Goal: Task Accomplishment & Management: Use online tool/utility

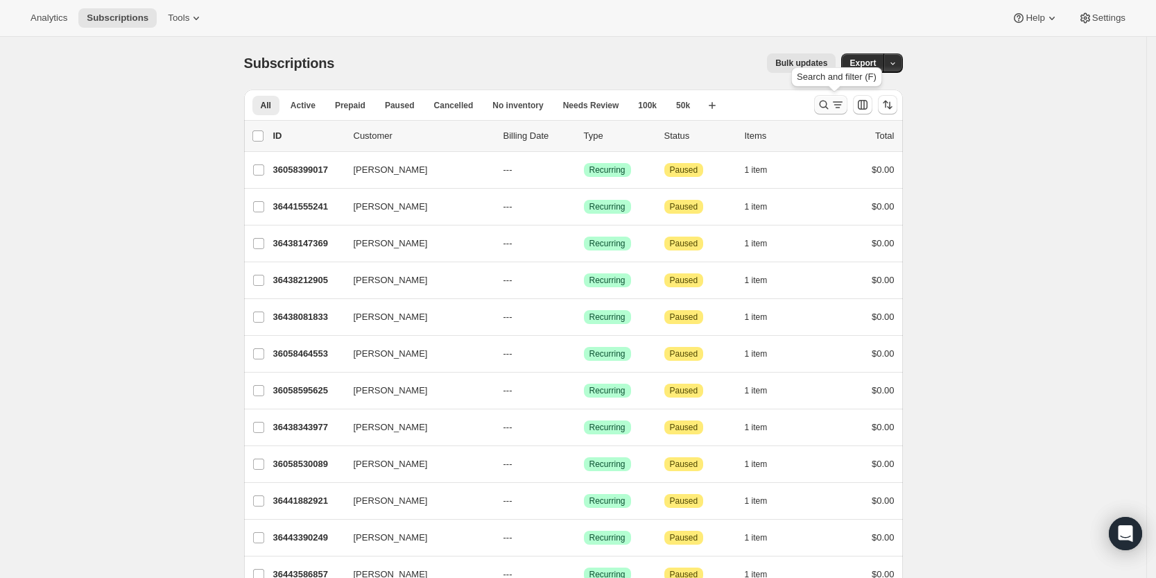
click at [828, 103] on icon "Search and filter results" at bounding box center [823, 105] width 9 height 9
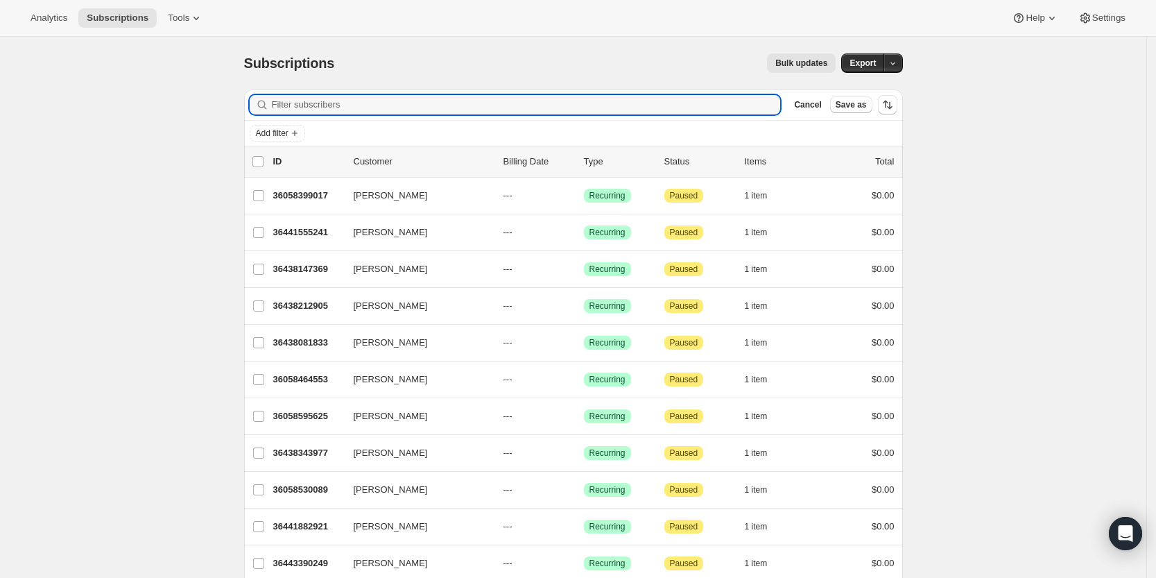
paste input "[EMAIL_ADDRESS][DOMAIN_NAME]"
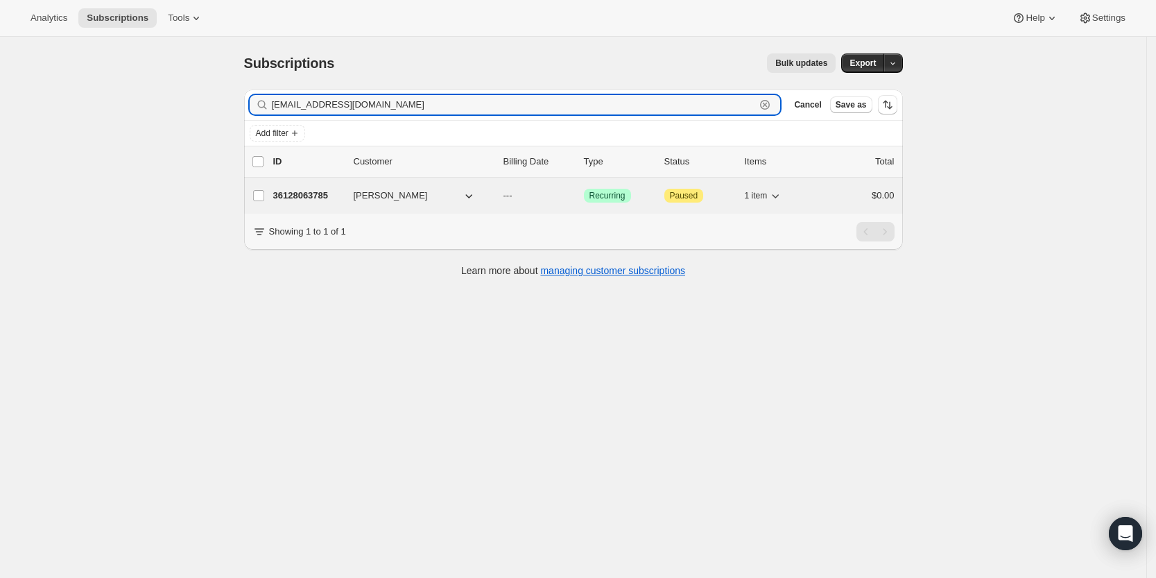
type input "[EMAIL_ADDRESS][DOMAIN_NAME]"
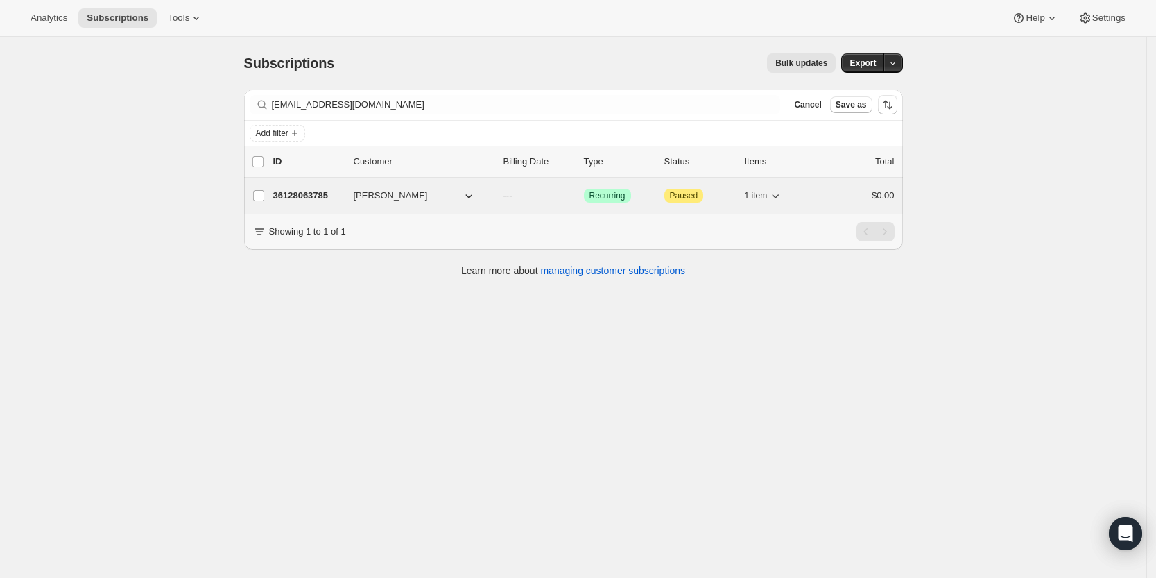
click at [300, 191] on p "36128063785" at bounding box center [307, 196] width 69 height 14
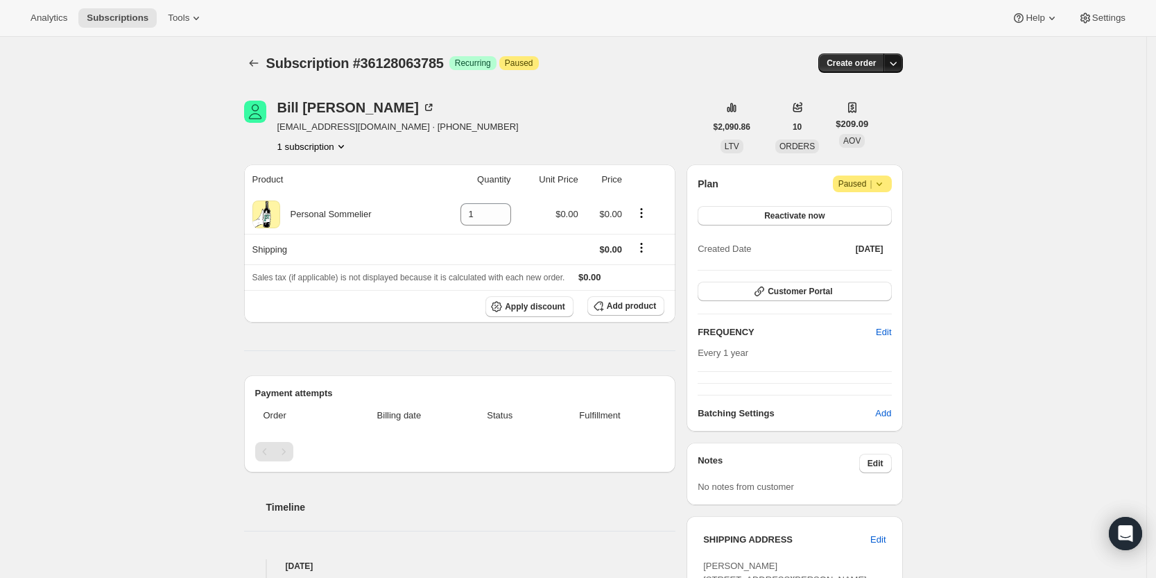
click at [892, 65] on icon "button" at bounding box center [893, 63] width 14 height 14
click at [889, 118] on span "Create custom one-time order" at bounding box center [839, 115] width 120 height 10
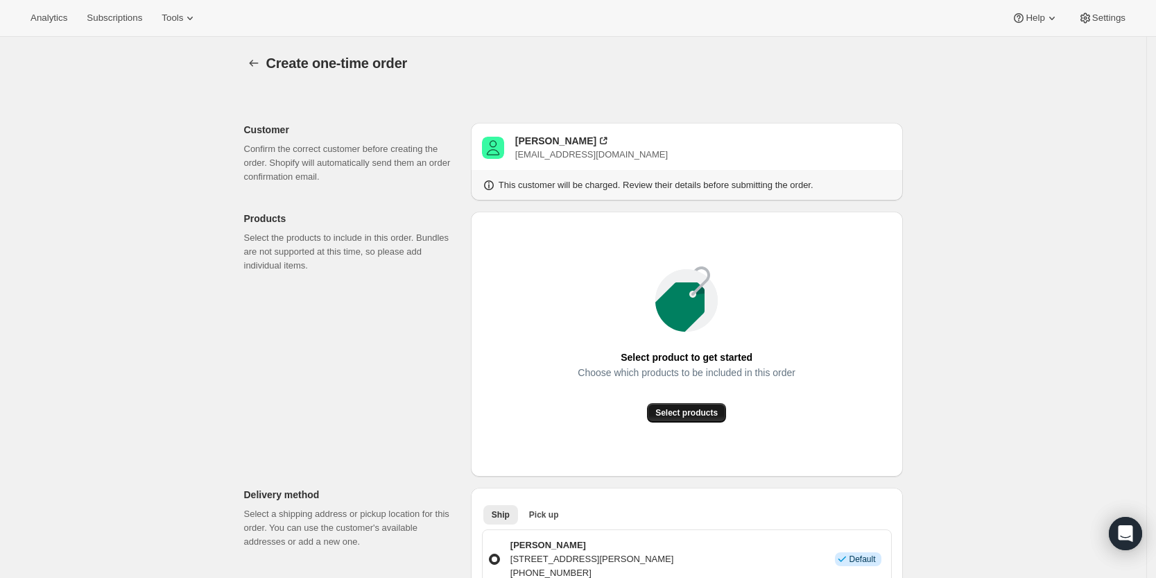
click at [681, 410] on span "Select products" at bounding box center [686, 412] width 62 height 11
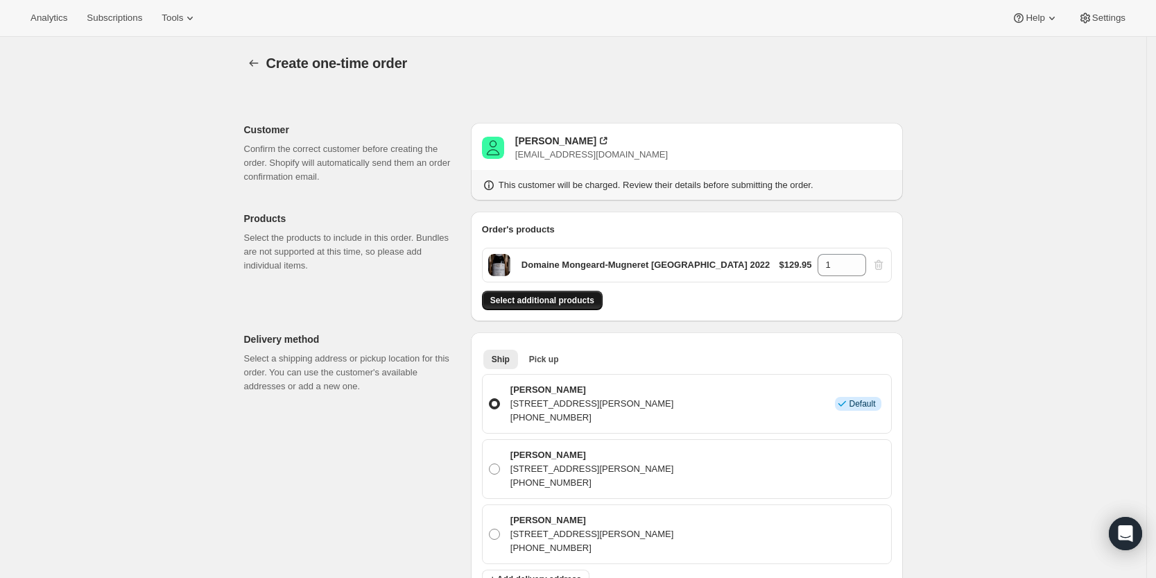
click at [565, 306] on span "Select additional products" at bounding box center [542, 300] width 104 height 11
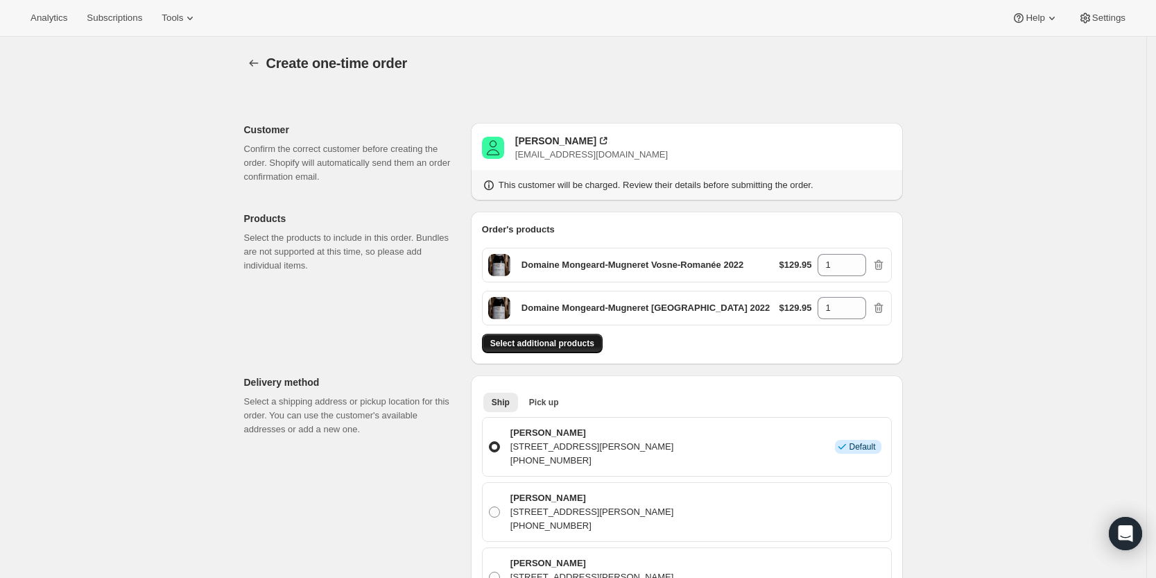
click at [577, 349] on span "Select additional products" at bounding box center [542, 343] width 104 height 11
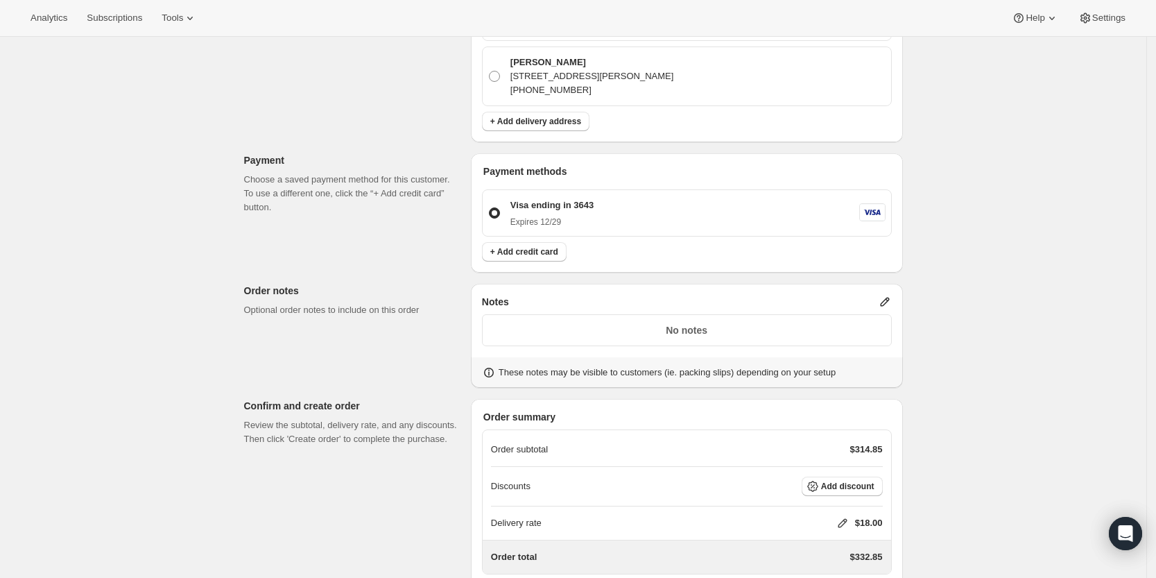
scroll to position [583, 0]
click at [890, 308] on icon at bounding box center [885, 301] width 14 height 14
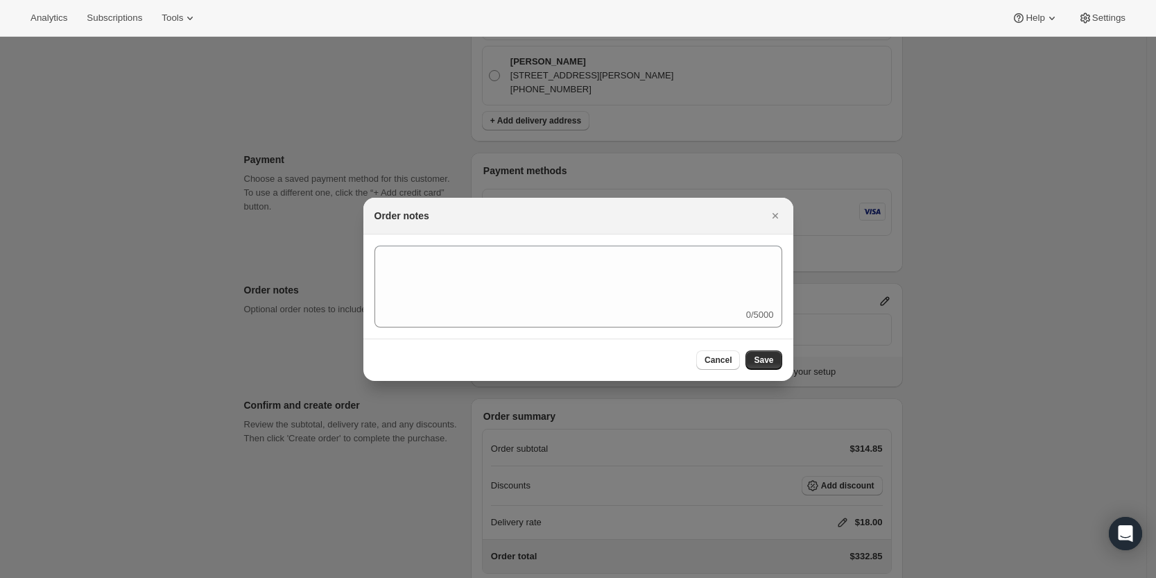
click at [719, 307] on div "0/5000" at bounding box center [579, 287] width 408 height 82
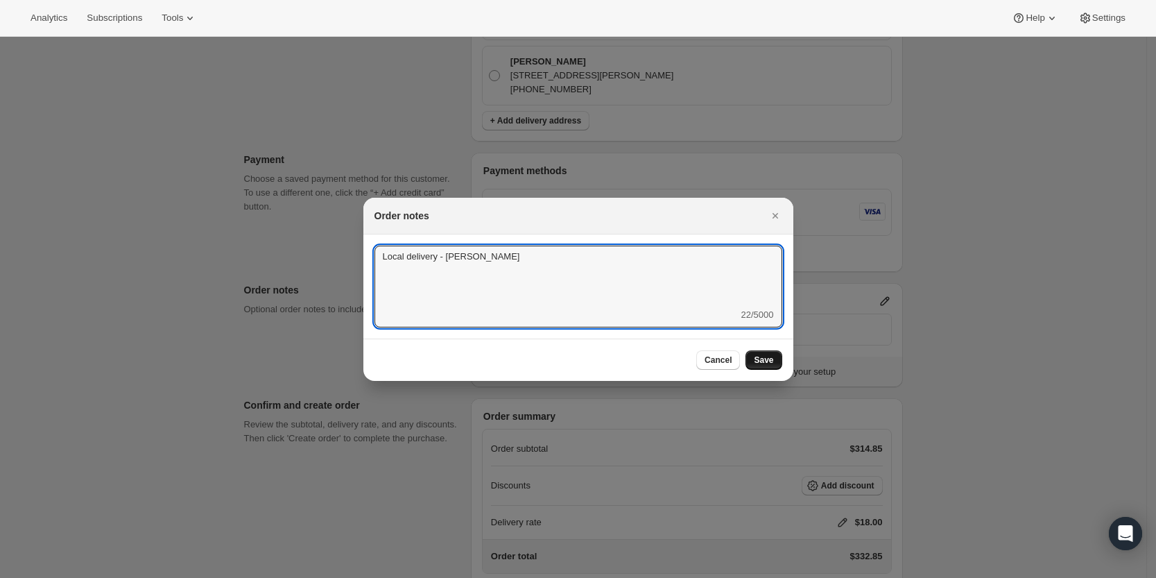
type textarea "Local delivery - [PERSON_NAME]"
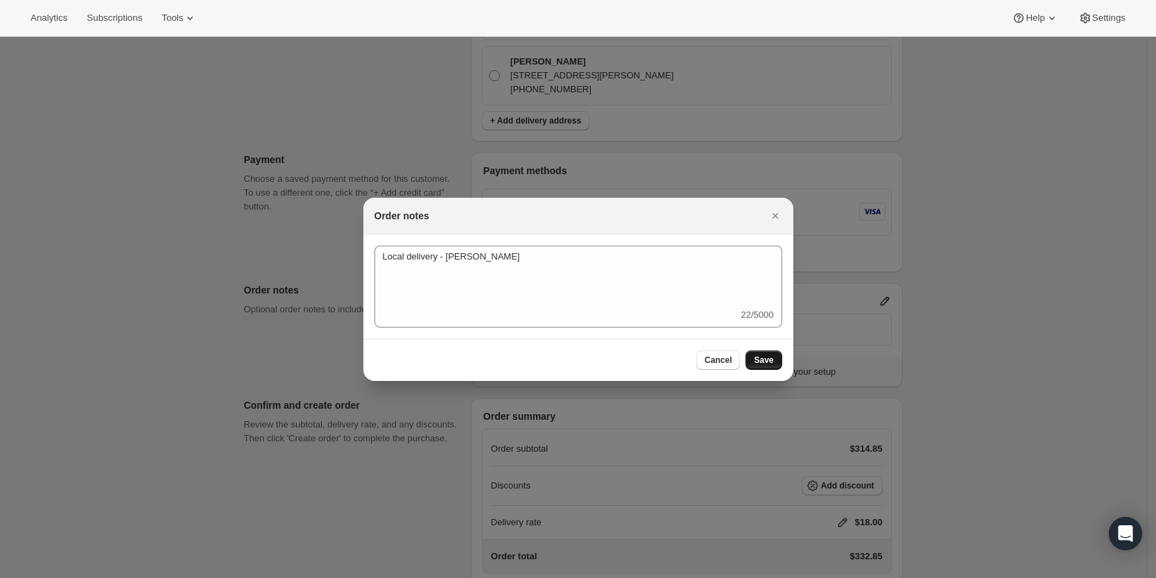
click at [769, 361] on span "Save" at bounding box center [763, 359] width 19 height 11
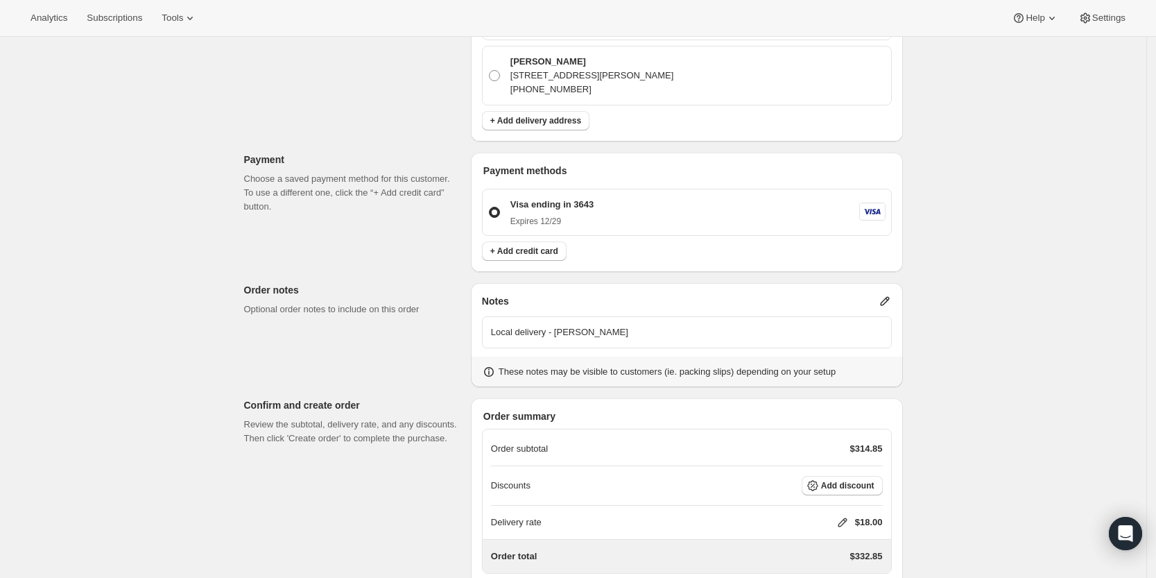
scroll to position [702, 0]
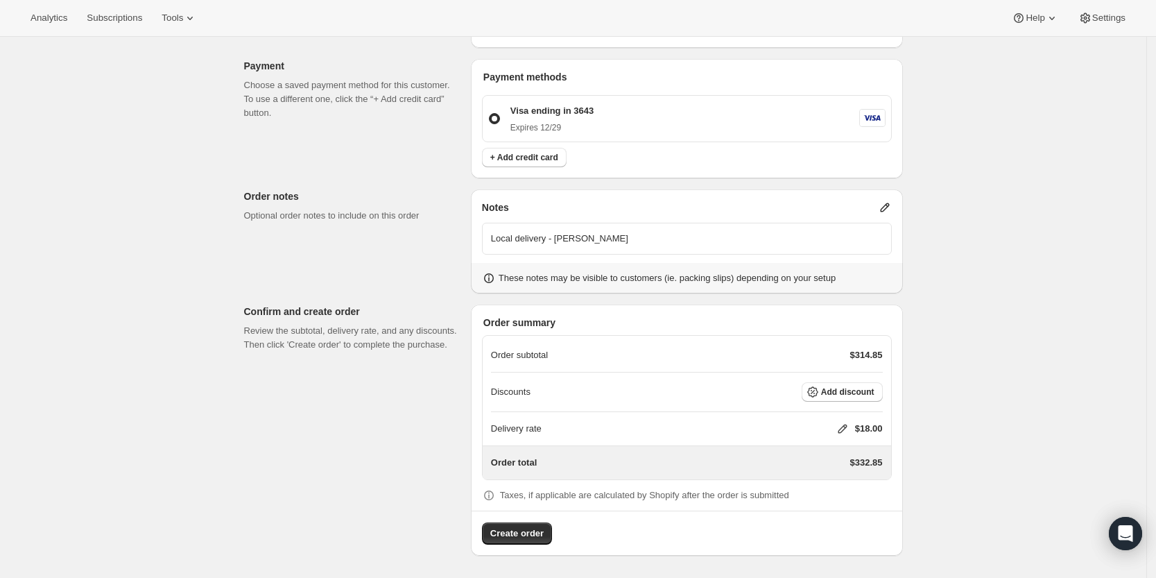
click at [843, 427] on icon at bounding box center [843, 429] width 14 height 14
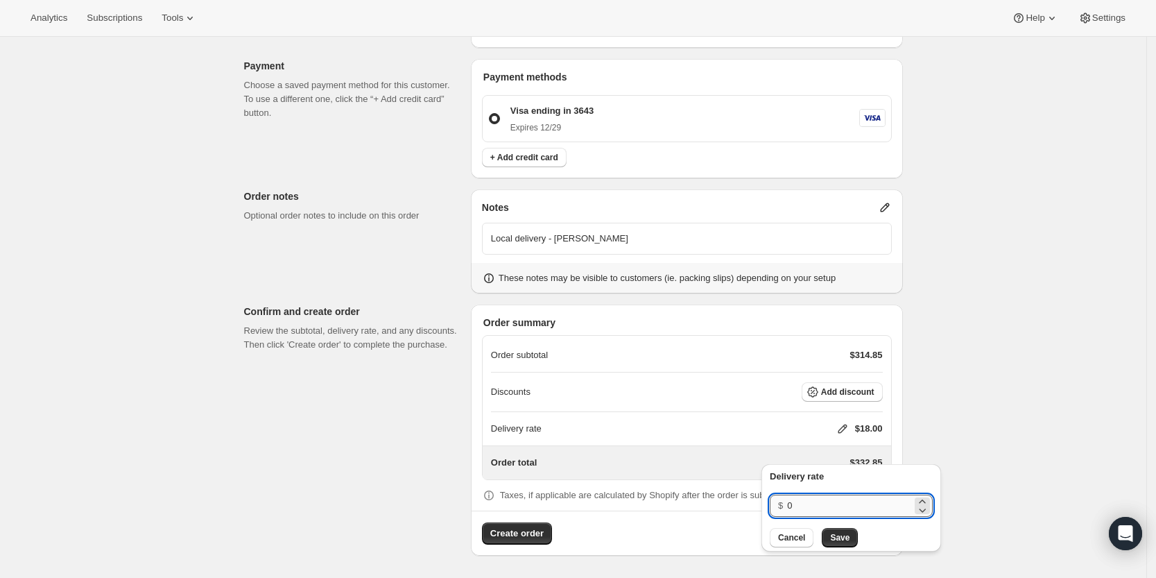
click at [824, 495] on input "0" at bounding box center [849, 506] width 125 height 22
type input "0"
click at [833, 532] on span "Save" at bounding box center [839, 537] width 19 height 11
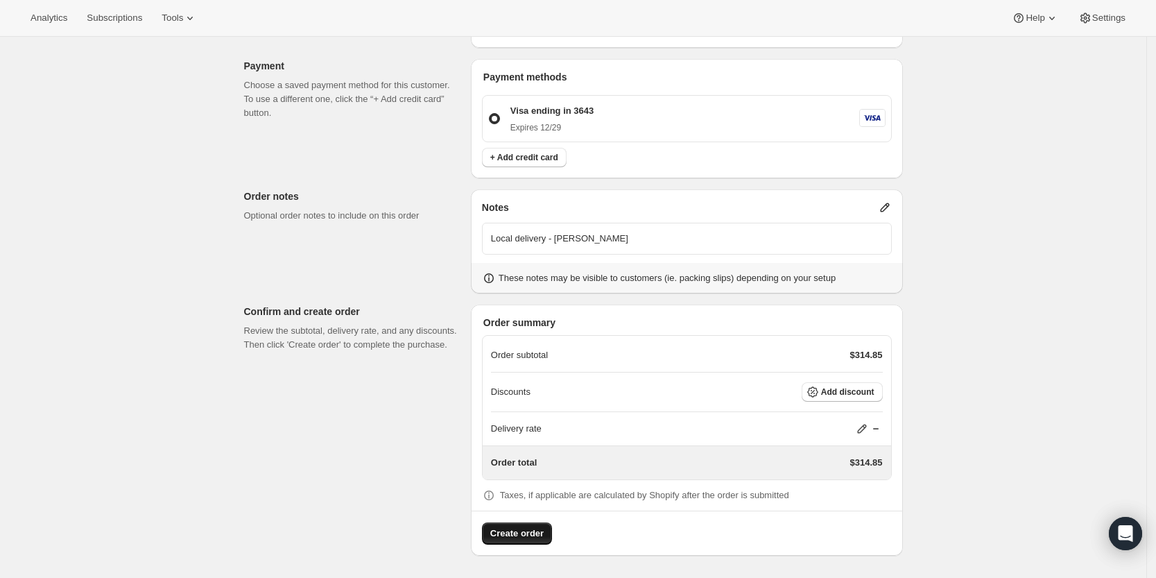
click at [516, 533] on span "Create order" at bounding box center [516, 533] width 53 height 14
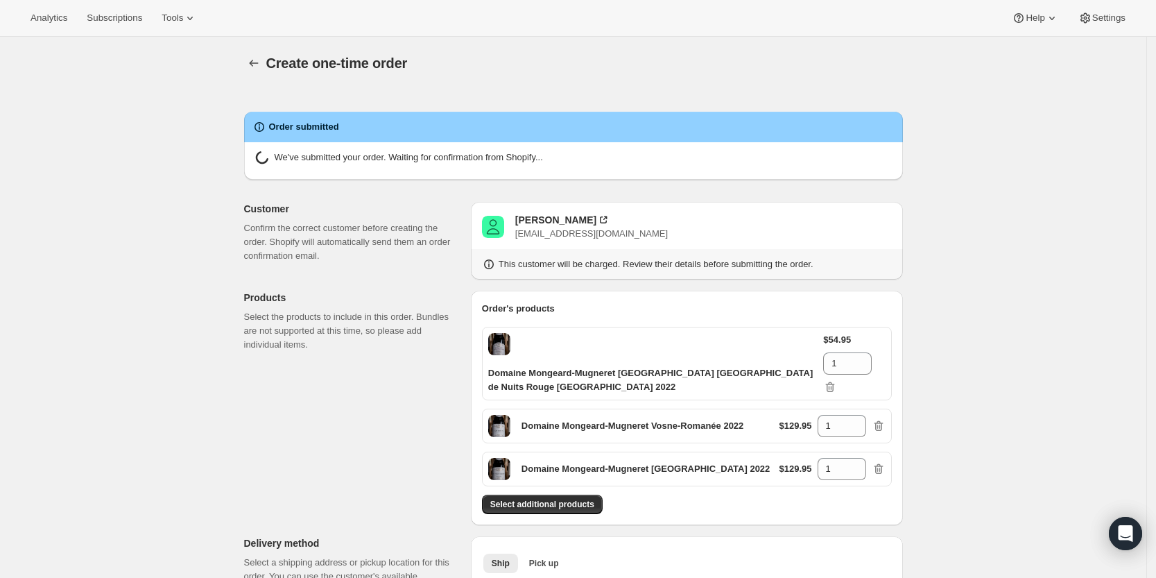
radio input "true"
